Goal: Task Accomplishment & Management: Manage account settings

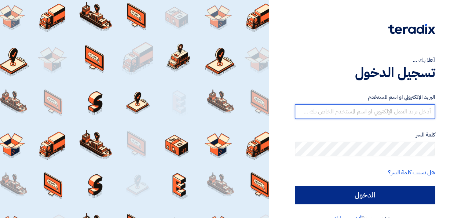
type input "[PERSON_NAME][EMAIL_ADDRESS][DOMAIN_NAME]"
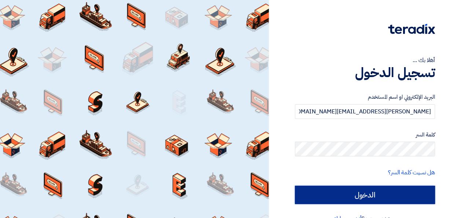
click at [383, 198] on input "الدخول" at bounding box center [365, 195] width 140 height 18
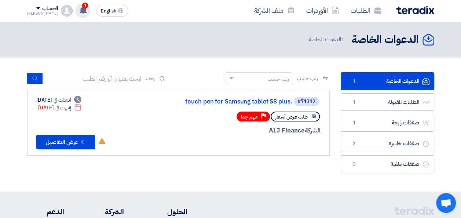
click at [80, 10] on use at bounding box center [83, 10] width 7 height 8
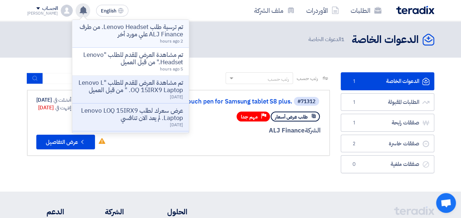
click at [128, 36] on p "تم ترسية طلب Lenovo Headset. من طرف ALJ Finance علي مورد أخر" at bounding box center [130, 30] width 105 height 15
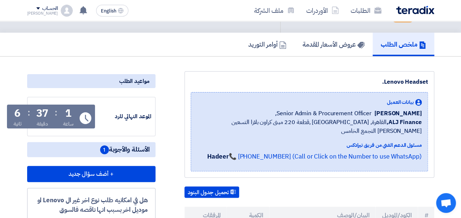
scroll to position [37, 0]
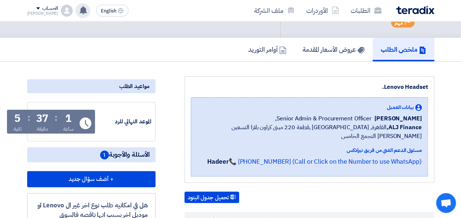
click at [80, 10] on use at bounding box center [83, 10] width 7 height 8
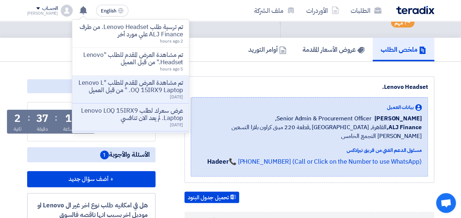
click at [187, 10] on div "الطلبات الأوردرات ملف الشركة English EN تم ترسية طلب Lenovo Headset. من طرف ALJ…" at bounding box center [231, 10] width 418 height 21
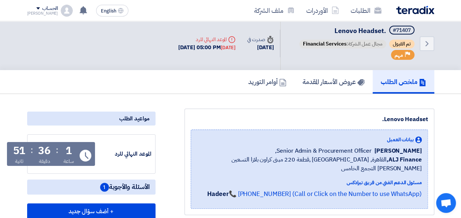
scroll to position [0, 0]
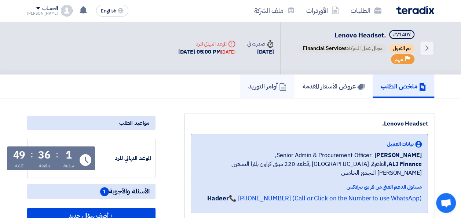
click at [264, 92] on link "أوامر التوريد" at bounding box center [267, 85] width 54 height 23
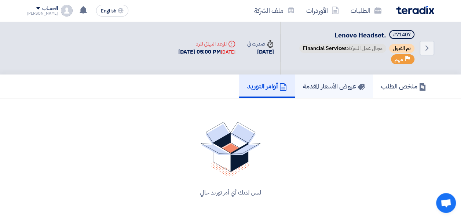
click at [322, 88] on h5 "عروض الأسعار المقدمة" at bounding box center [334, 86] width 62 height 8
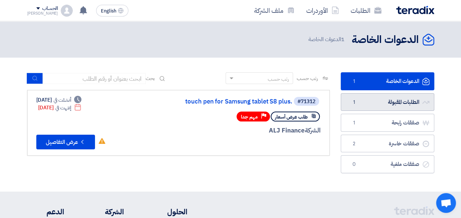
click at [378, 102] on link "الطلبات المقبولة الطلبات المقبولة 1" at bounding box center [387, 102] width 93 height 18
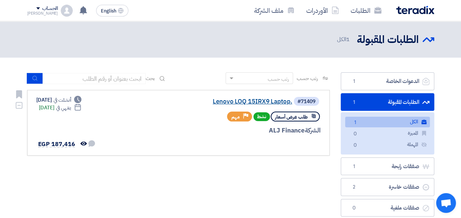
click at [250, 99] on link "Lenovo LOQ 15IRX9 Laptop." at bounding box center [219, 101] width 147 height 7
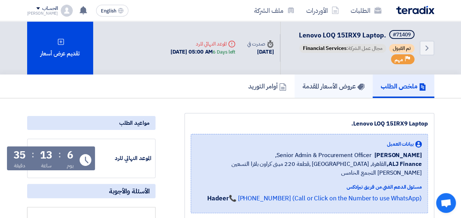
click at [326, 87] on h5 "عروض الأسعار المقدمة" at bounding box center [333, 86] width 62 height 8
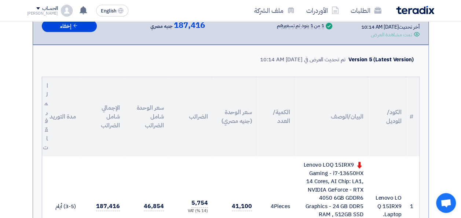
scroll to position [37, 0]
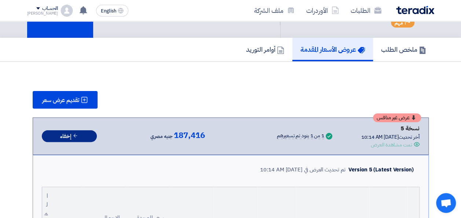
click at [73, 133] on icon at bounding box center [75, 135] width 5 height 5
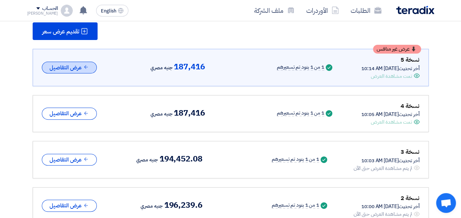
scroll to position [0, 0]
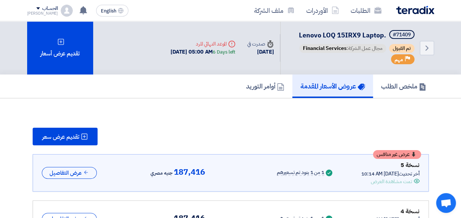
click at [414, 12] on img at bounding box center [415, 10] width 38 height 8
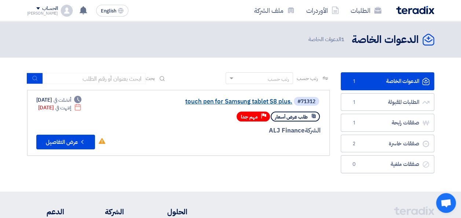
click at [249, 103] on link "touch pen for Samsung tablet S8 plus." at bounding box center [219, 101] width 147 height 7
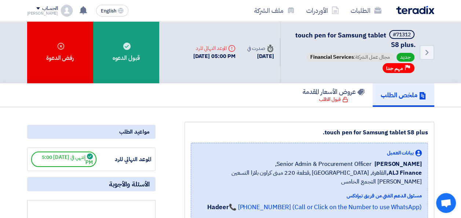
click at [418, 10] on img at bounding box center [415, 10] width 38 height 8
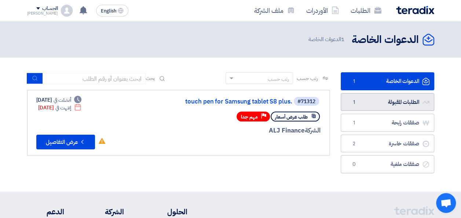
click at [370, 103] on link "الطلبات المقبولة الطلبات المقبولة 1" at bounding box center [387, 102] width 93 height 18
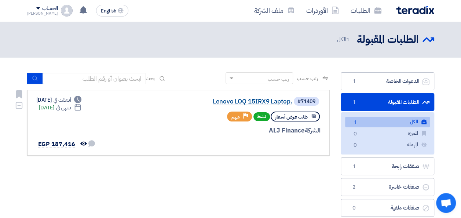
click at [265, 98] on link "Lenovo LOQ 15IRX9 Laptop." at bounding box center [219, 101] width 147 height 7
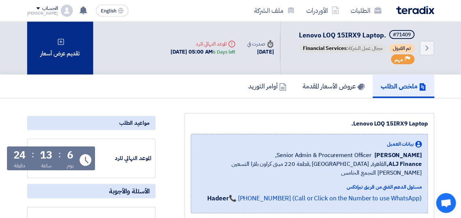
click at [65, 51] on div "تقديم عرض أسعار" at bounding box center [60, 47] width 66 height 53
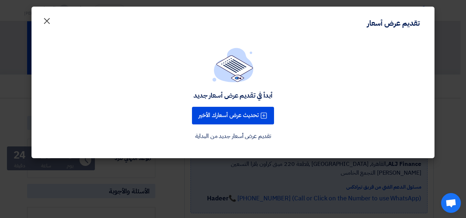
click at [44, 21] on span "×" at bounding box center [47, 21] width 9 height 22
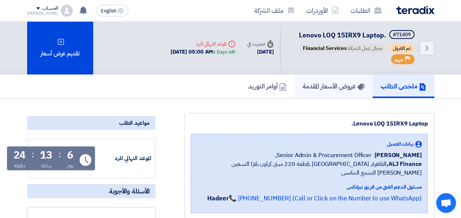
click at [330, 84] on h5 "عروض الأسعار المقدمة" at bounding box center [333, 86] width 62 height 8
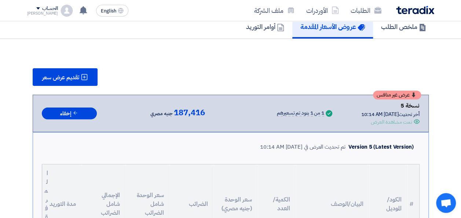
scroll to position [73, 0]
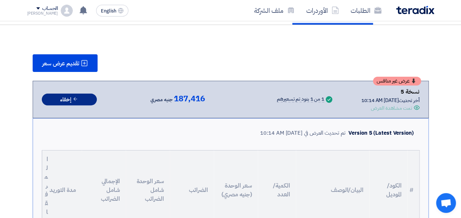
click at [71, 102] on button "إخفاء" at bounding box center [69, 99] width 55 height 12
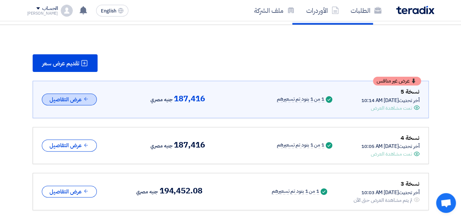
click at [74, 99] on button "عرض التفاصيل" at bounding box center [69, 99] width 55 height 12
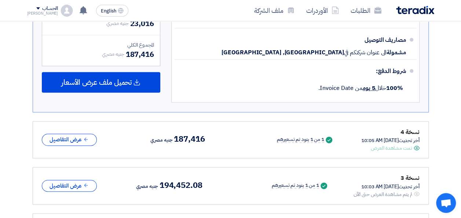
scroll to position [477, 0]
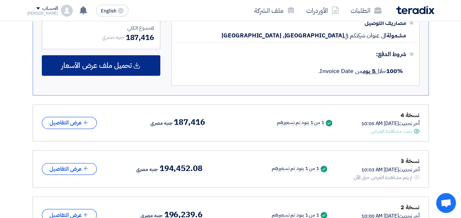
click at [115, 68] on span "تحميل ملف عرض الأسعار" at bounding box center [96, 65] width 70 height 7
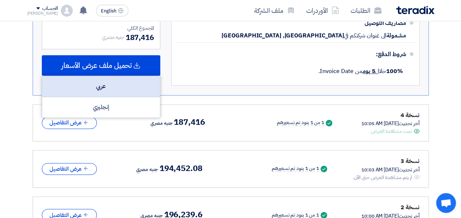
click at [117, 90] on div "عربي" at bounding box center [101, 86] width 118 height 21
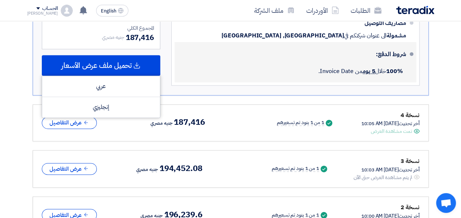
click at [228, 72] on div "100% خلال 5 يوم من Invoice Date." at bounding box center [292, 71] width 225 height 16
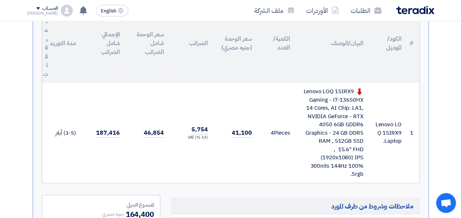
scroll to position [183, 0]
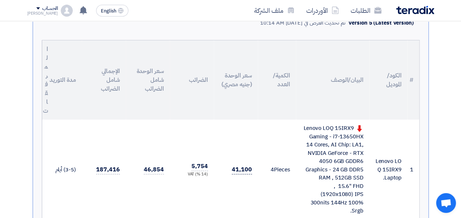
click at [243, 167] on span "41,100" at bounding box center [242, 169] width 20 height 9
click at [245, 171] on span "41,100" at bounding box center [242, 169] width 20 height 9
click at [92, 164] on td "187,416" at bounding box center [104, 170] width 44 height 100
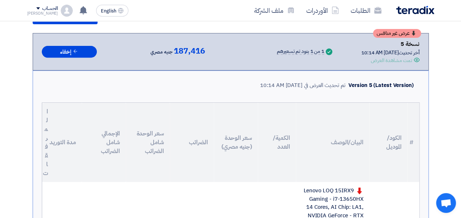
scroll to position [73, 0]
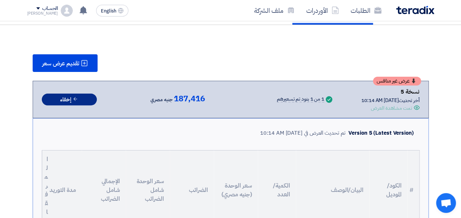
click at [69, 100] on button "إخفاء" at bounding box center [69, 99] width 55 height 12
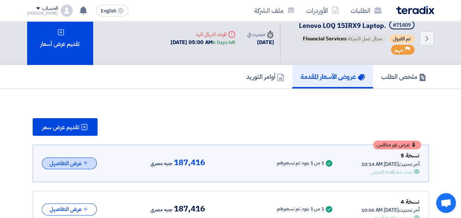
scroll to position [0, 0]
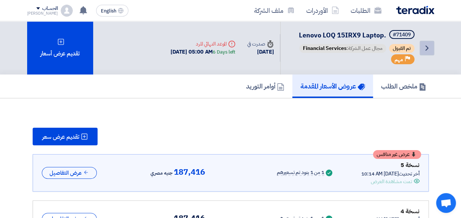
click at [426, 52] on icon "Back" at bounding box center [426, 48] width 9 height 9
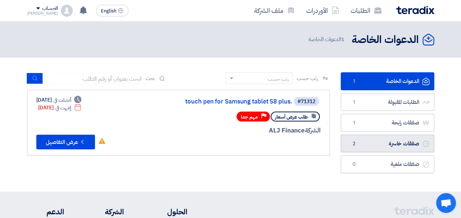
click at [374, 138] on link "صفقات خاسرة صفقات خاسرة 2" at bounding box center [387, 144] width 93 height 18
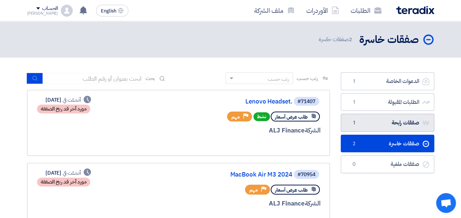
click at [403, 125] on link "صفقات رابحة صفقات رابحة 1" at bounding box center [387, 123] width 93 height 18
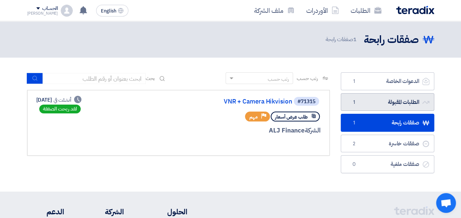
click at [403, 102] on link "الطلبات المقبولة الطلبات المقبولة 1" at bounding box center [387, 102] width 93 height 18
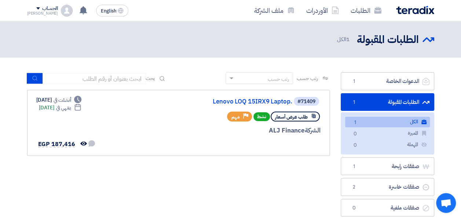
click at [422, 10] on img at bounding box center [415, 10] width 38 height 8
